Goal: Use online tool/utility: Utilize a website feature to perform a specific function

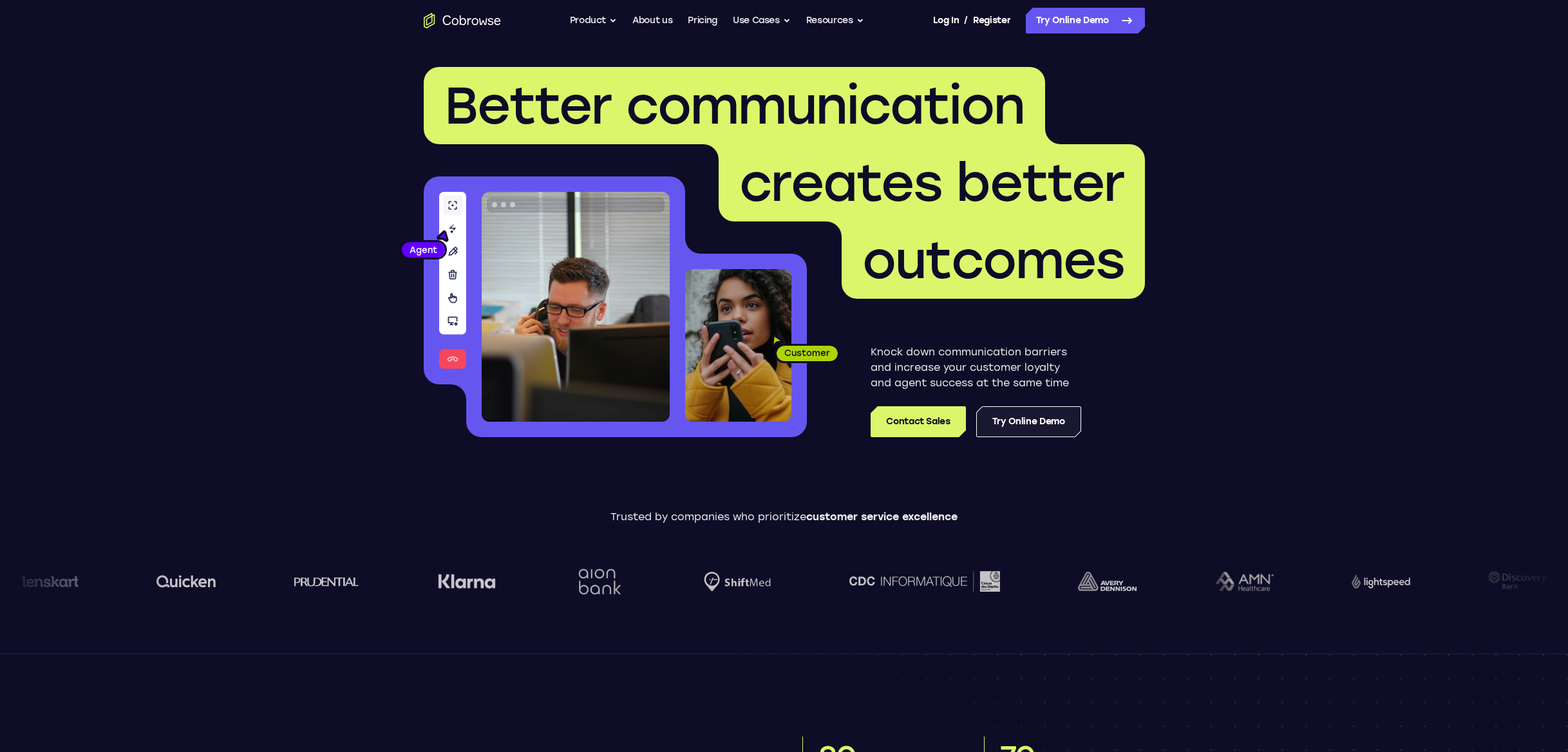
click at [1007, 428] on link "Try Online Demo" at bounding box center [1028, 421] width 105 height 31
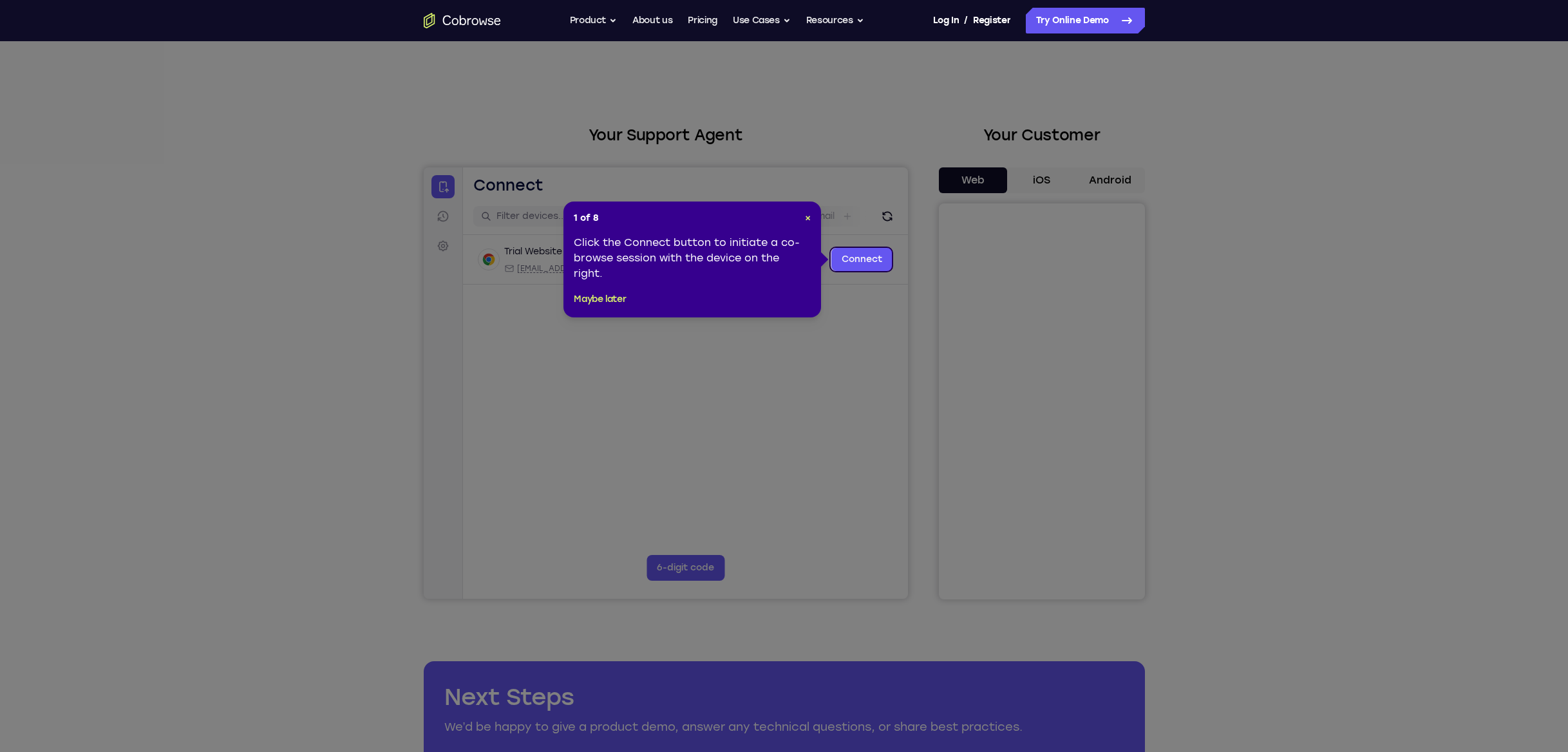
click at [803, 212] on header "1 of 8 ×" at bounding box center [692, 218] width 237 height 13
click at [804, 218] on header "1 of 8 ×" at bounding box center [692, 218] width 237 height 13
click at [846, 260] on link "Connect" at bounding box center [861, 259] width 61 height 23
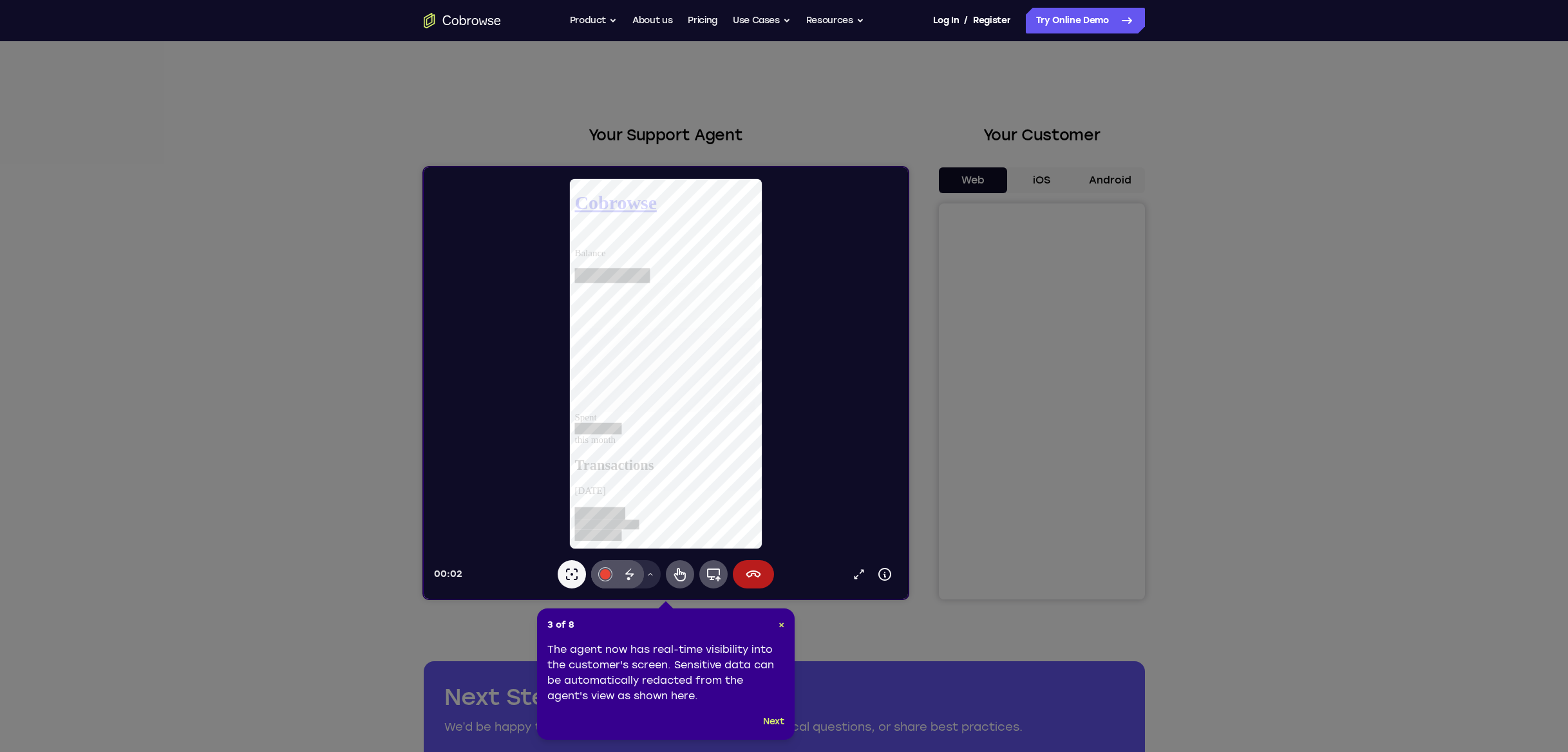
drag, startPoint x: 1037, startPoint y: 341, endPoint x: 1028, endPoint y: 340, distance: 9.1
click at [1026, 344] on icon at bounding box center [784, 376] width 1568 height 752
